Goal: Obtain resource: Download file/media

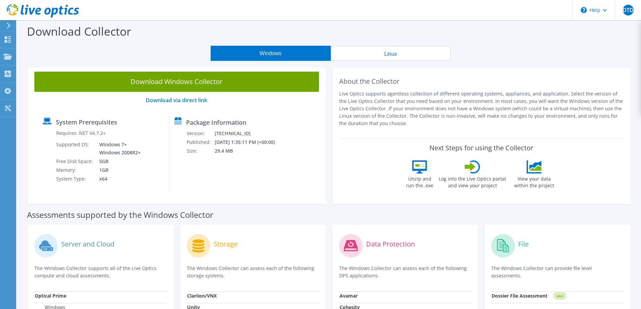
click at [7, 25] on icon at bounding box center [8, 26] width 5 height 6
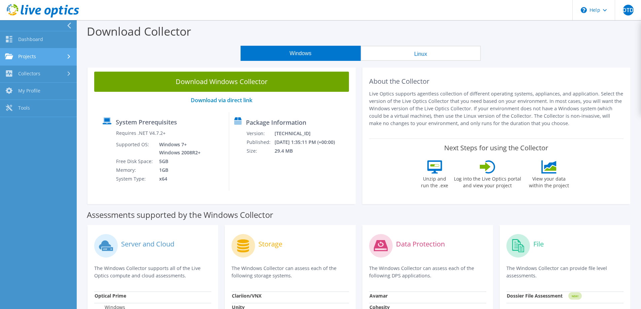
click at [30, 56] on link "Projects" at bounding box center [38, 56] width 77 height 17
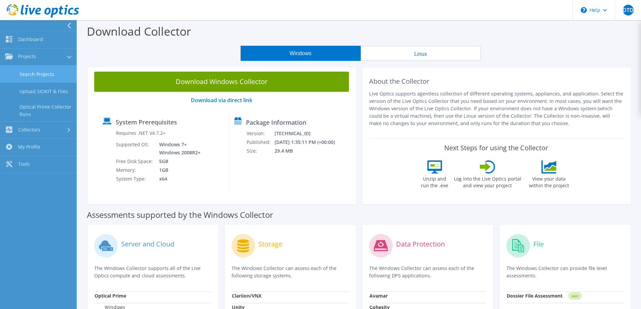
click at [45, 75] on link "Search Projects" at bounding box center [38, 74] width 77 height 17
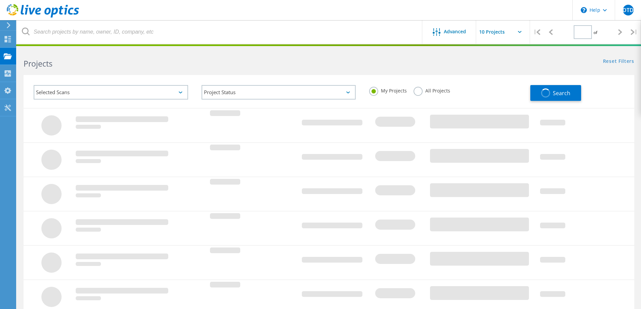
type input "1"
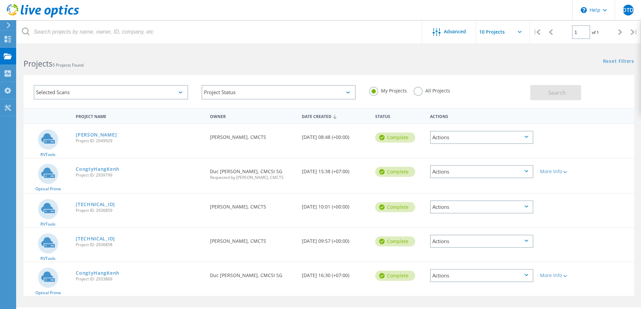
scroll to position [19, 0]
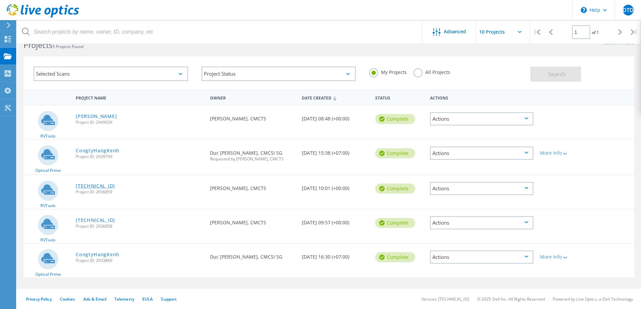
click at [92, 186] on link "[TECHNICAL_ID]" at bounding box center [95, 186] width 39 height 5
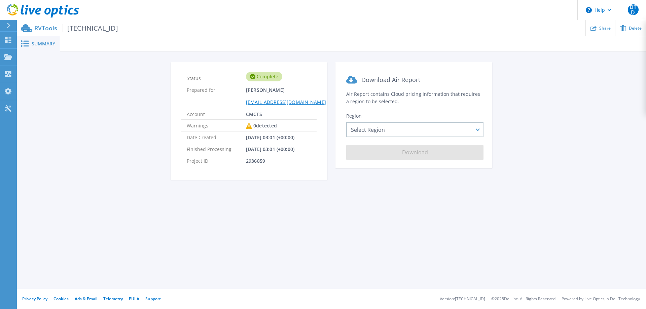
click at [390, 237] on div "Summary Status Complete Prepared for Dung Tran Dinh tddung@cmc.com.vn Account C…" at bounding box center [331, 144] width 629 height 289
click at [403, 126] on div "Select Region Asia Pacific (Hong Kong) Asia Pacific (Mumbai) Asia Pacific (Seou…" at bounding box center [414, 129] width 137 height 15
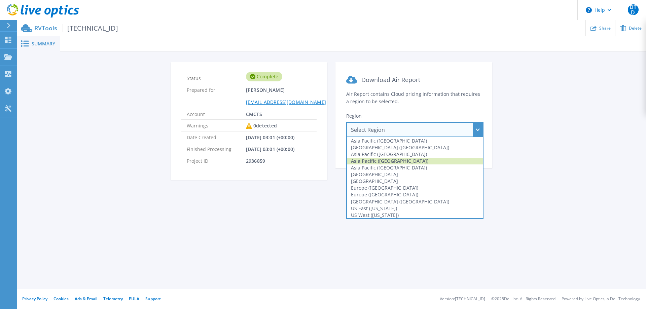
click at [408, 161] on div "Asia Pacific (Singapore)" at bounding box center [415, 161] width 136 height 7
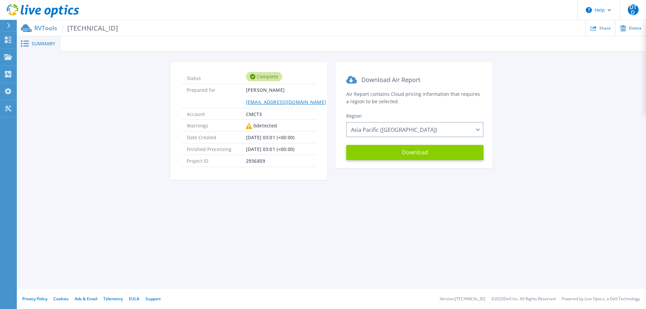
click at [435, 150] on button "Download" at bounding box center [414, 152] width 137 height 15
